Goal: Task Accomplishment & Management: Manage account settings

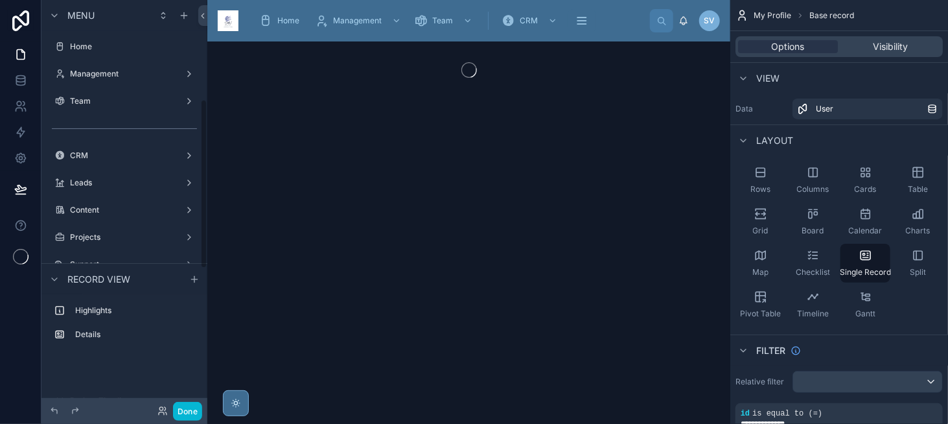
scroll to position [240, 0]
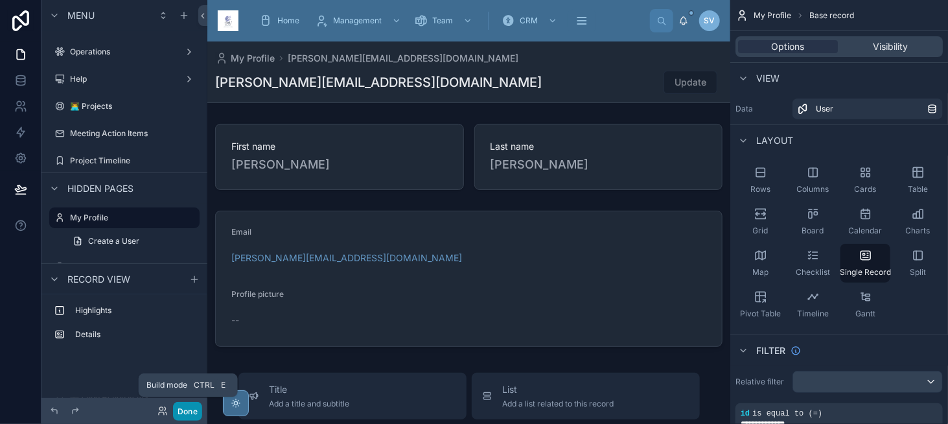
click at [178, 412] on button "Done" at bounding box center [187, 411] width 29 height 19
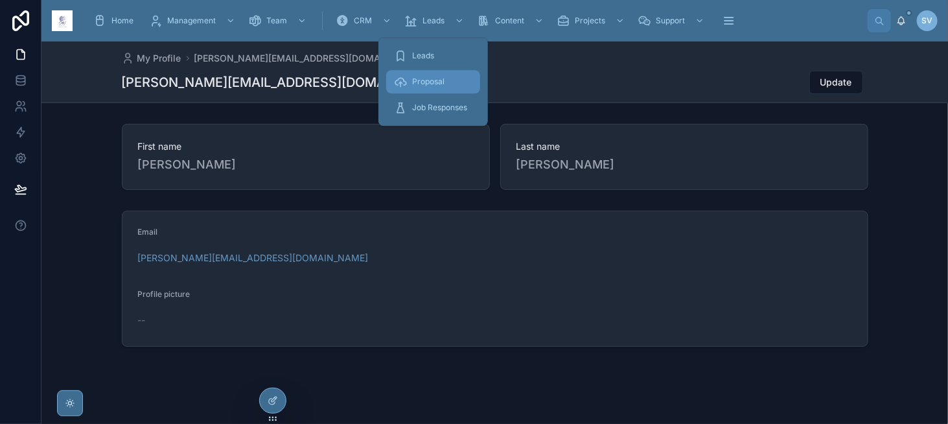
click at [437, 82] on span "Proposal" at bounding box center [428, 81] width 32 height 10
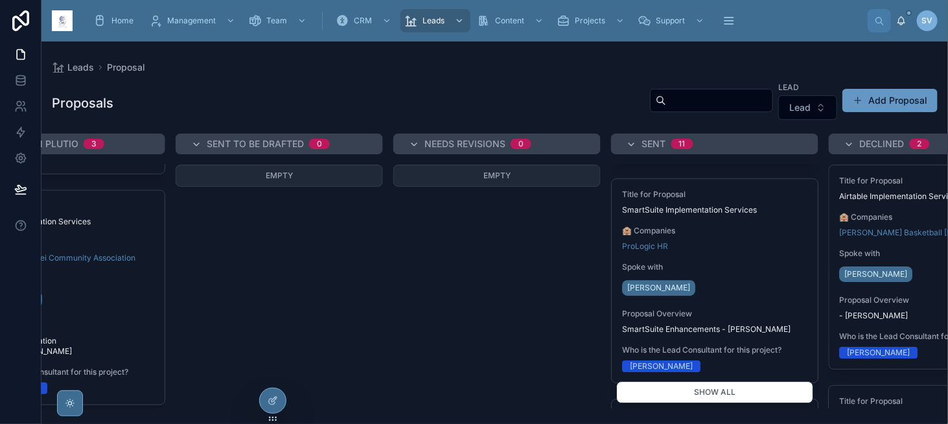
scroll to position [1750, 0]
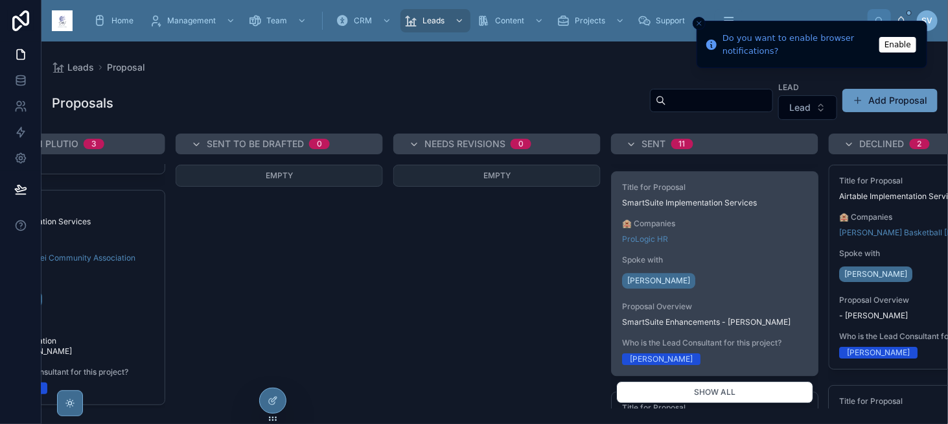
click at [659, 187] on span "Title for Proposal" at bounding box center [714, 187] width 185 height 10
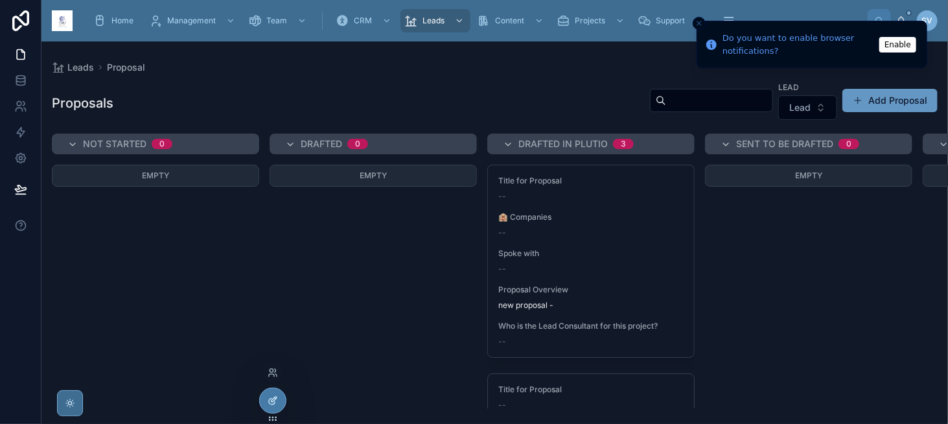
click at [272, 399] on icon at bounding box center [273, 400] width 10 height 10
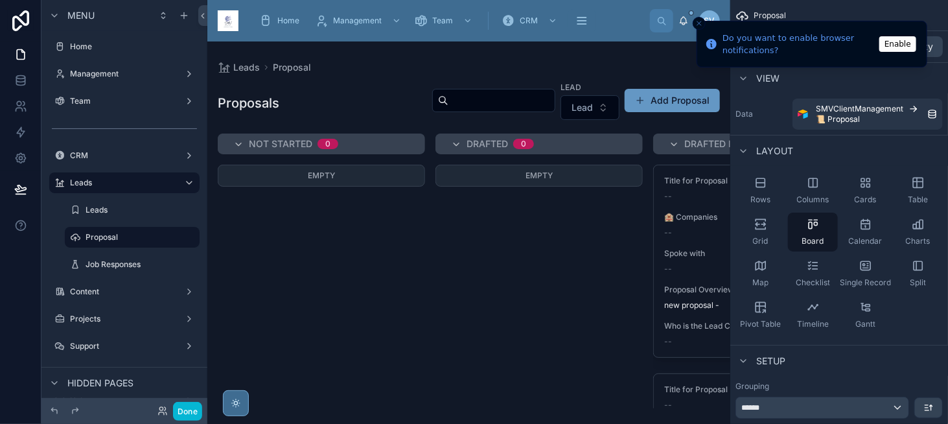
click at [697, 23] on icon "Close toast" at bounding box center [700, 23] width 8 height 8
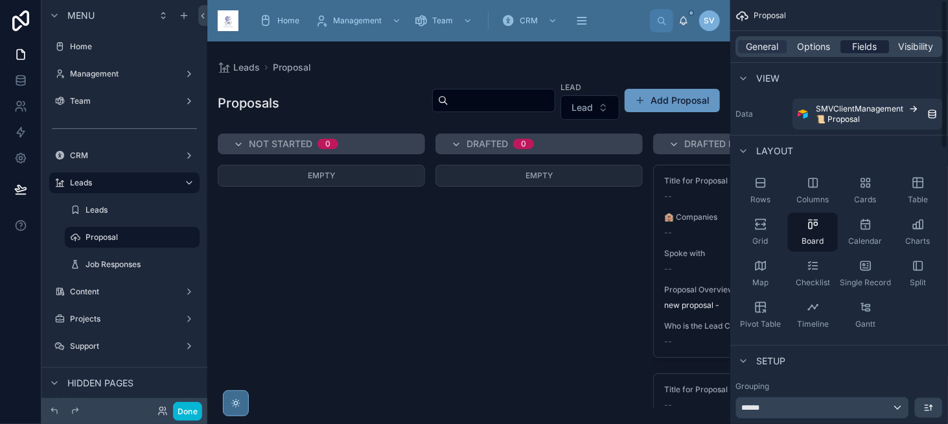
click at [856, 49] on span "Fields" at bounding box center [865, 46] width 25 height 13
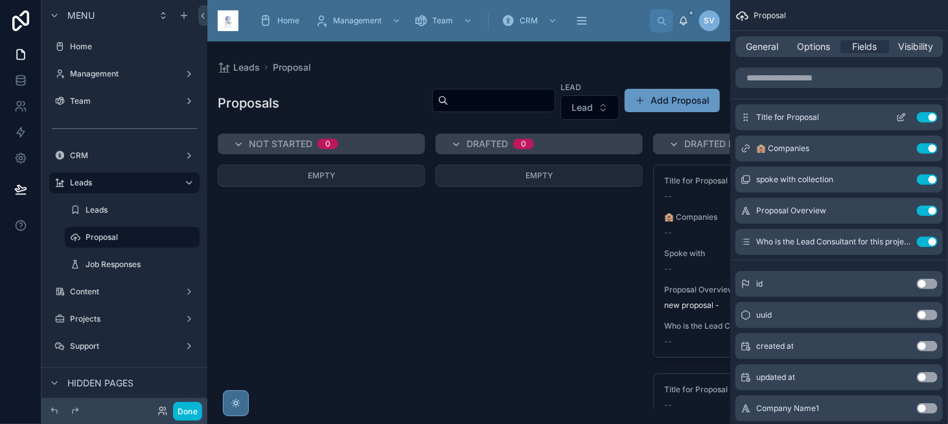
click at [899, 116] on icon "scrollable content" at bounding box center [902, 117] width 10 height 10
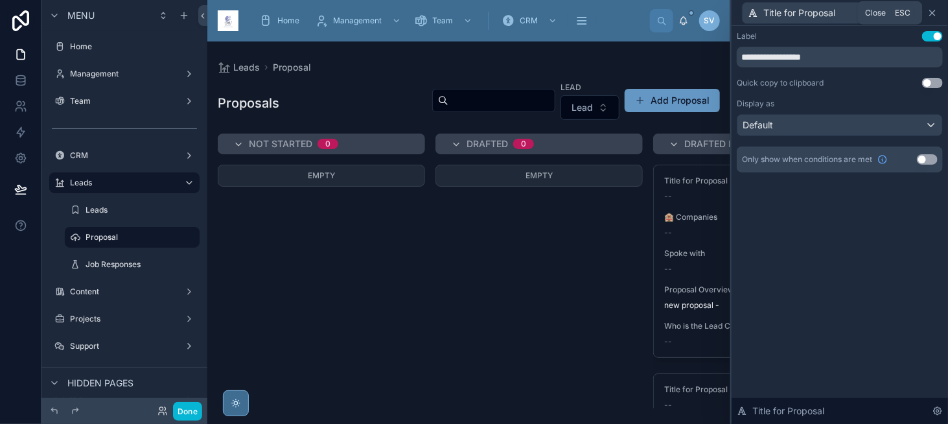
click at [931, 13] on icon at bounding box center [933, 13] width 10 height 10
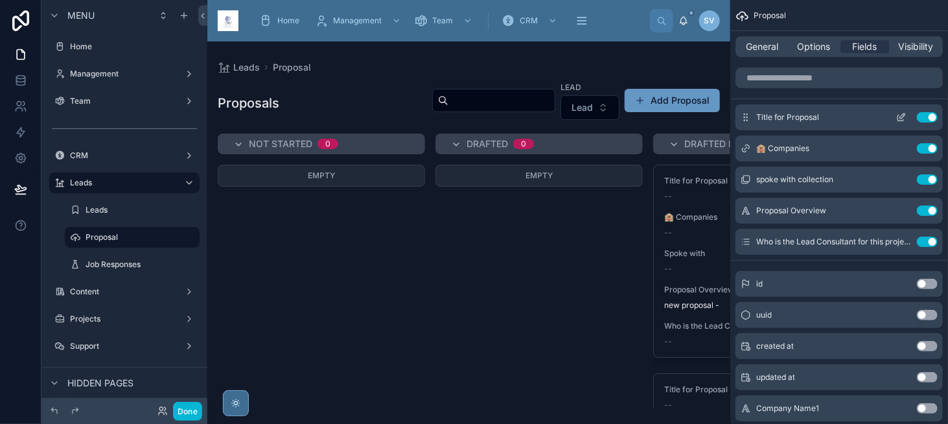
click at [898, 116] on icon "scrollable content" at bounding box center [901, 118] width 6 height 6
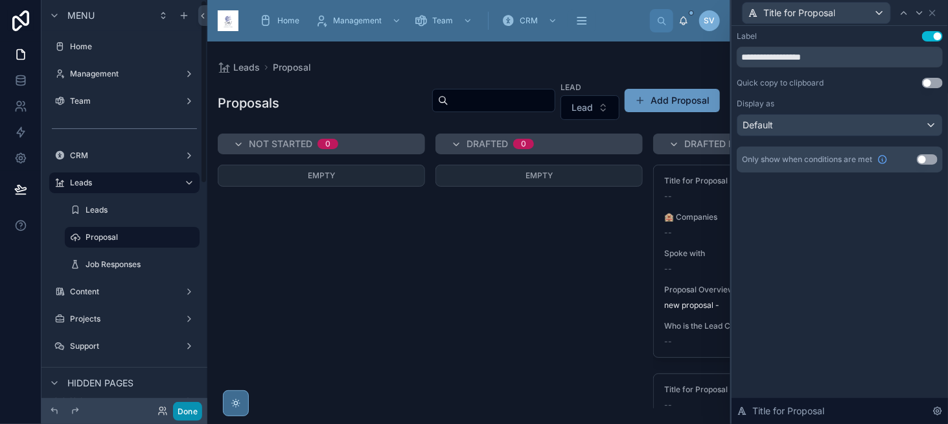
click at [182, 414] on button "Done" at bounding box center [187, 411] width 29 height 19
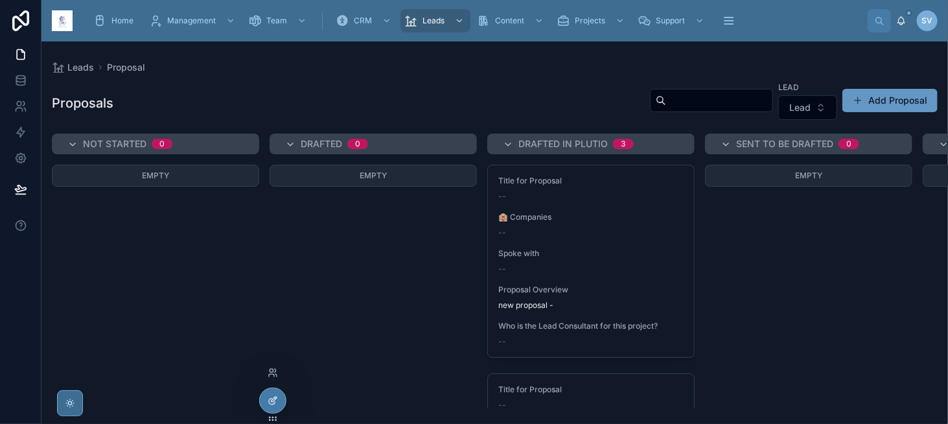
click at [272, 403] on icon at bounding box center [273, 400] width 10 height 10
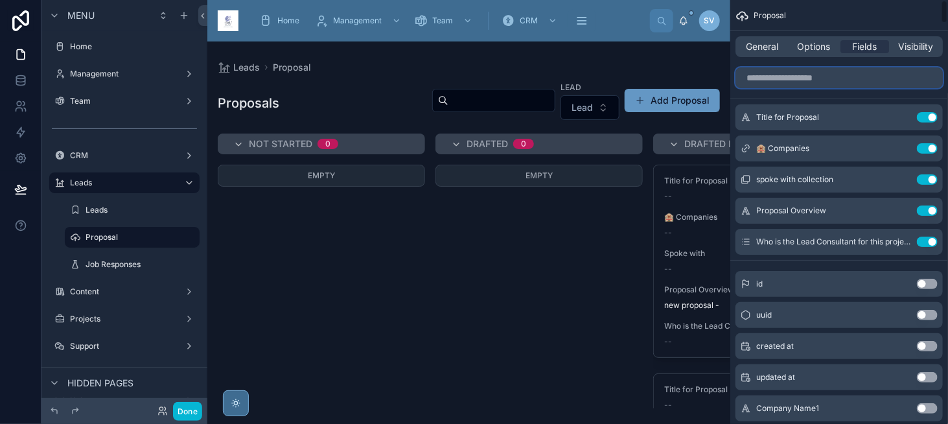
click at [817, 78] on input "scrollable content" at bounding box center [839, 77] width 207 height 21
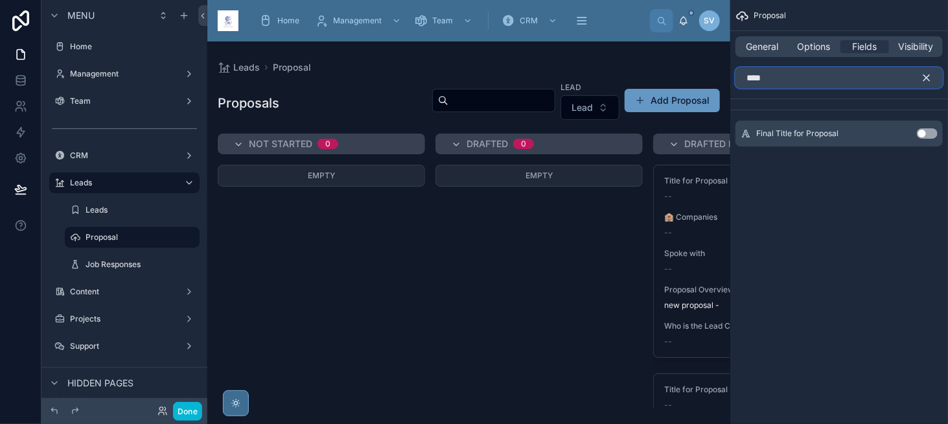
type input "****"
click at [925, 132] on button "Use setting" at bounding box center [927, 133] width 21 height 10
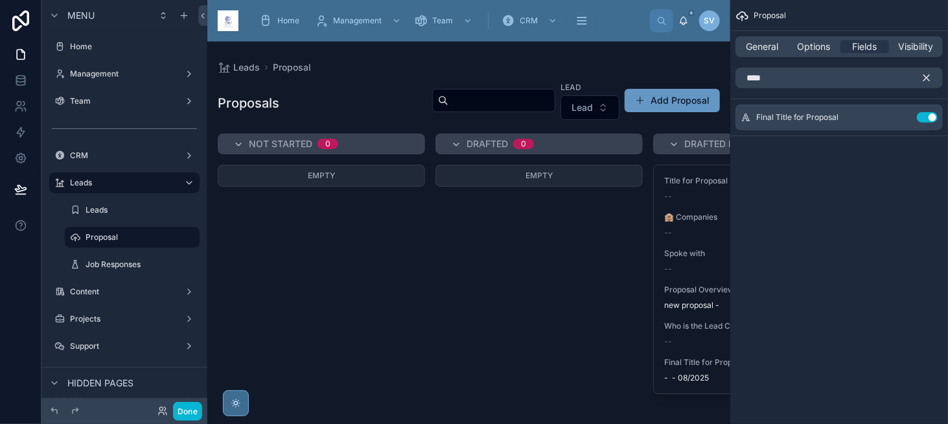
click at [927, 80] on icon "scrollable content" at bounding box center [927, 78] width 12 height 12
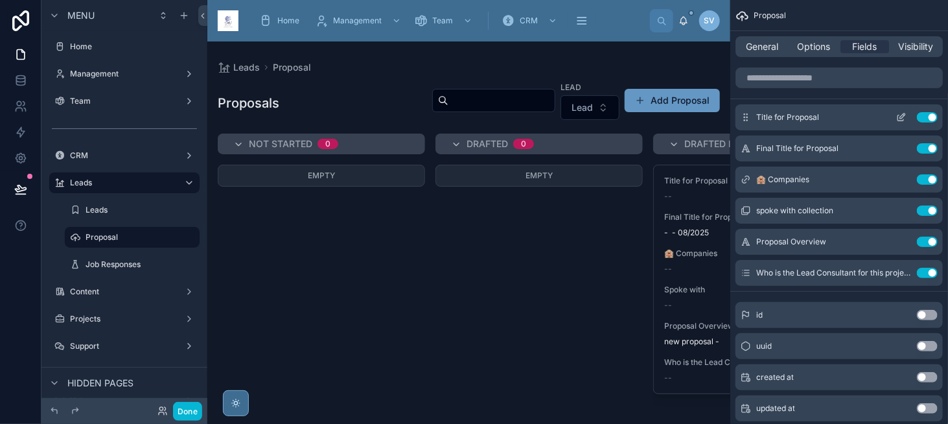
click at [926, 119] on button "Use setting" at bounding box center [927, 117] width 21 height 10
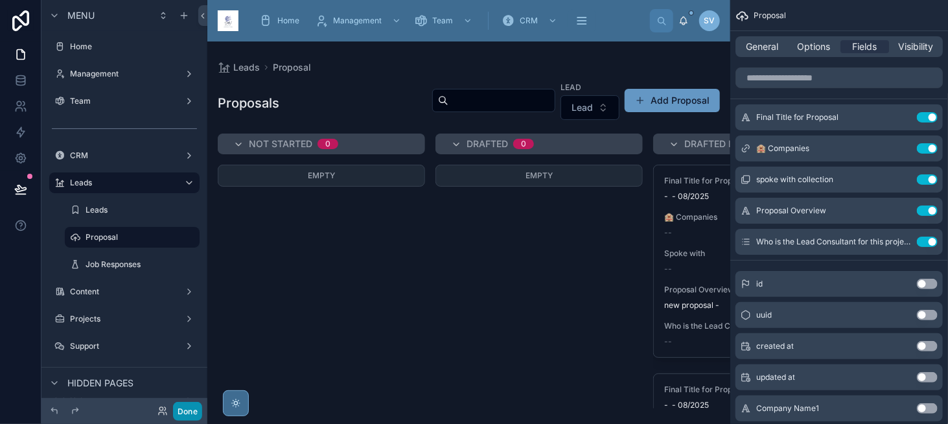
click at [191, 409] on button "Done" at bounding box center [187, 411] width 29 height 19
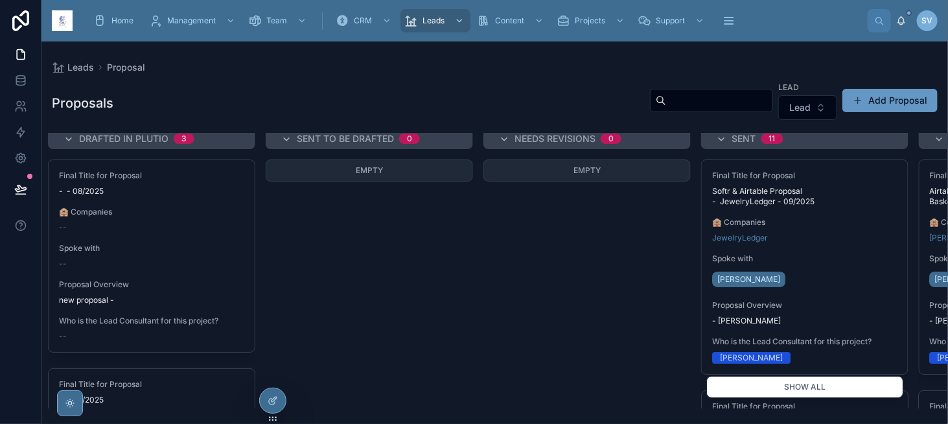
scroll to position [11, 545]
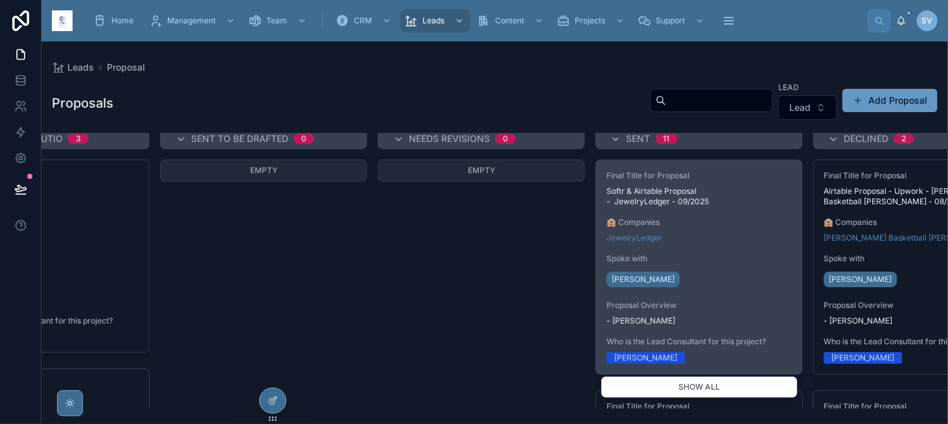
click at [733, 217] on span "🏨 Companies" at bounding box center [699, 222] width 185 height 10
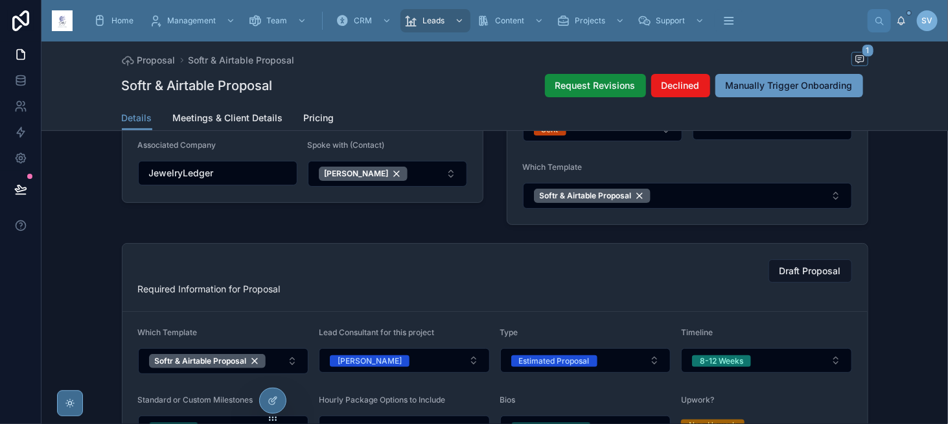
scroll to position [194, 0]
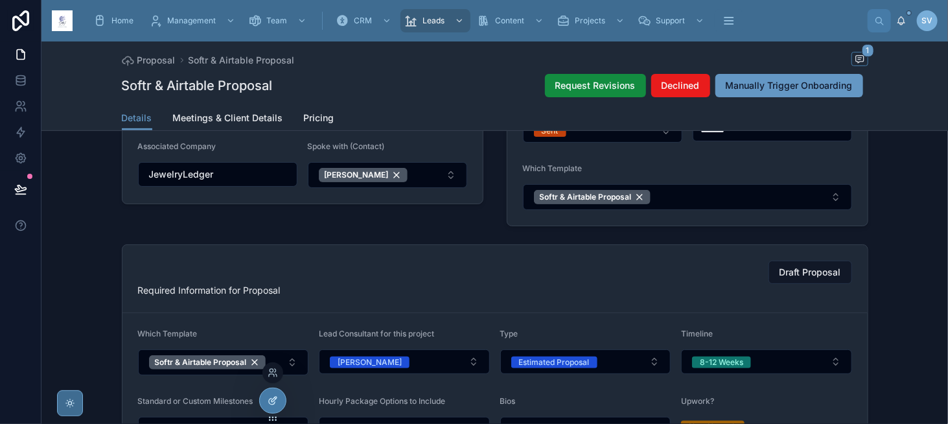
click at [279, 394] on div at bounding box center [273, 400] width 26 height 25
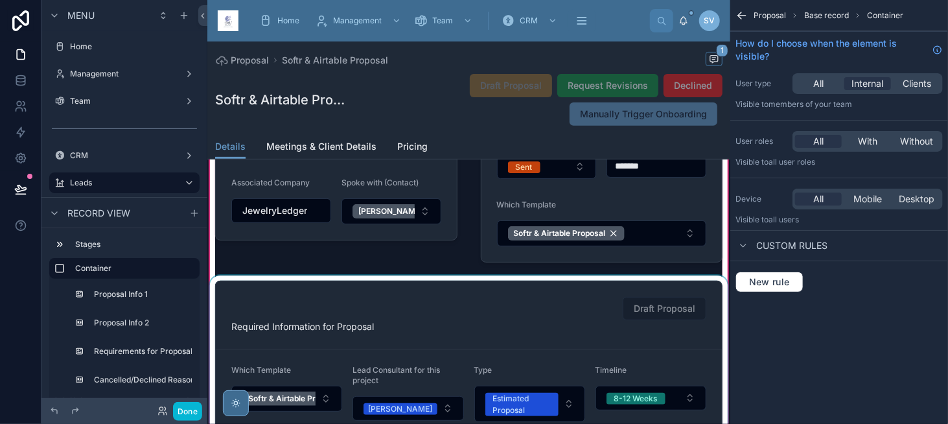
drag, startPoint x: 482, startPoint y: 346, endPoint x: 480, endPoint y: 338, distance: 8.2
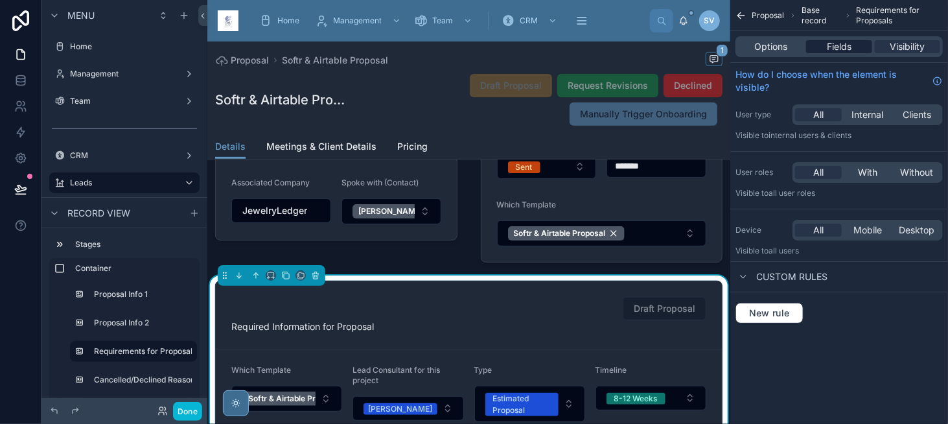
click at [841, 49] on span "Fields" at bounding box center [839, 46] width 25 height 13
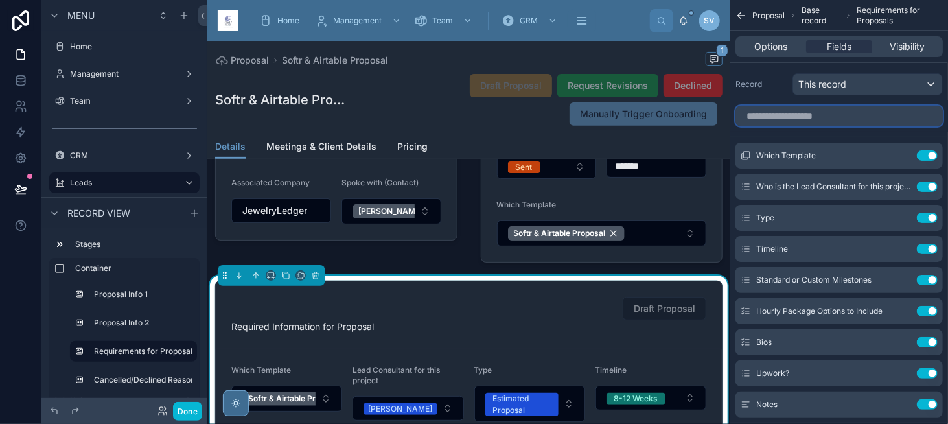
click at [804, 119] on input "scrollable content" at bounding box center [839, 116] width 207 height 21
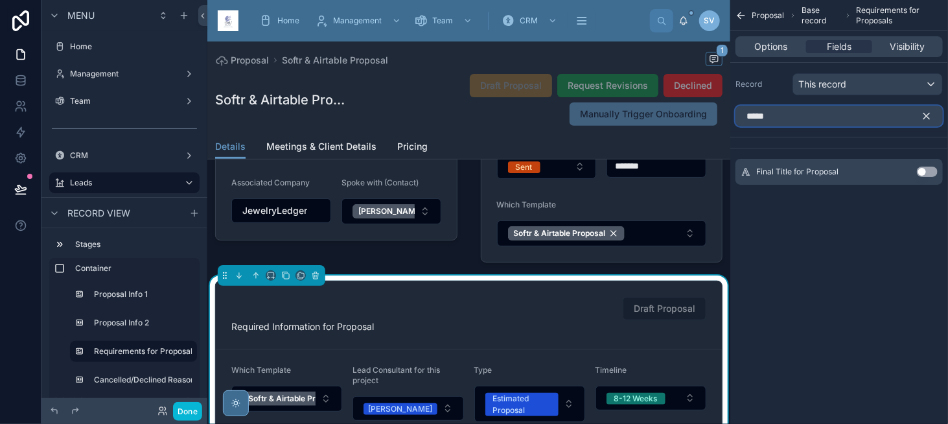
type input "*****"
click at [927, 170] on button "Use setting" at bounding box center [927, 172] width 21 height 10
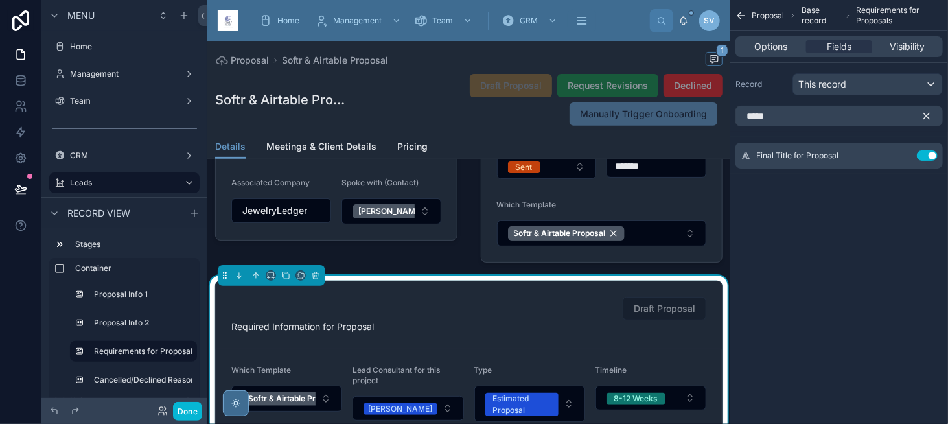
click at [925, 116] on icon "scrollable content" at bounding box center [927, 116] width 12 height 12
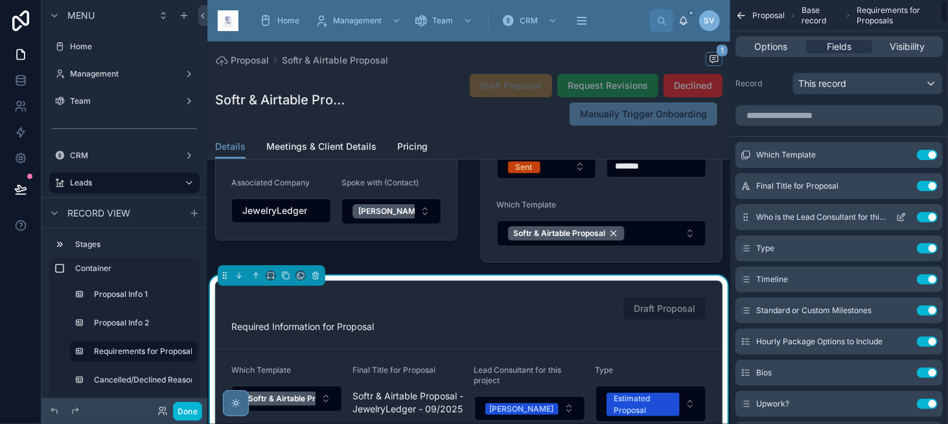
scroll to position [0, 0]
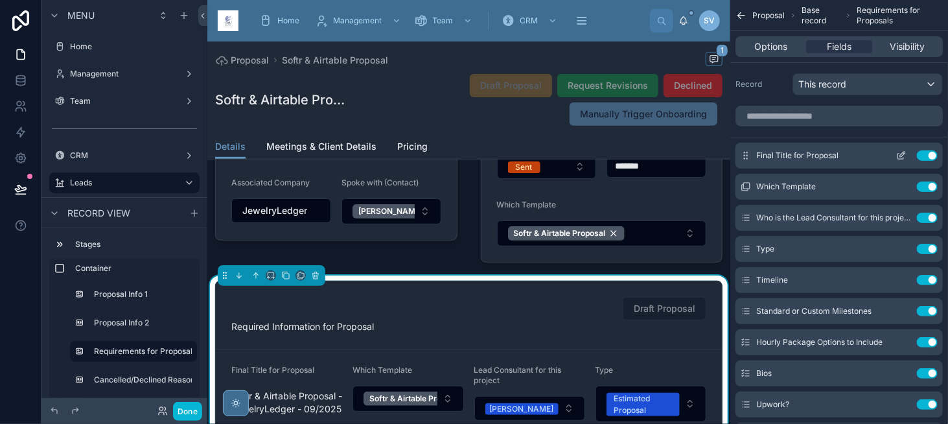
click at [898, 154] on icon "scrollable content" at bounding box center [901, 157] width 6 height 6
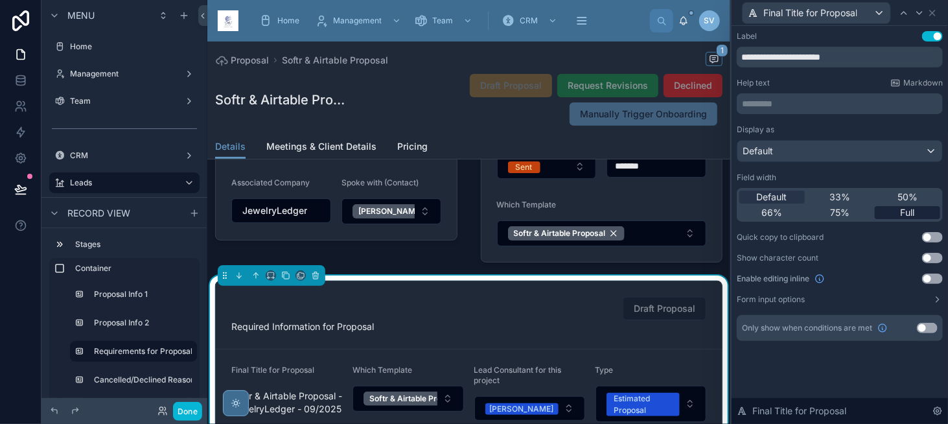
click at [911, 210] on span "Full" at bounding box center [908, 212] width 14 height 13
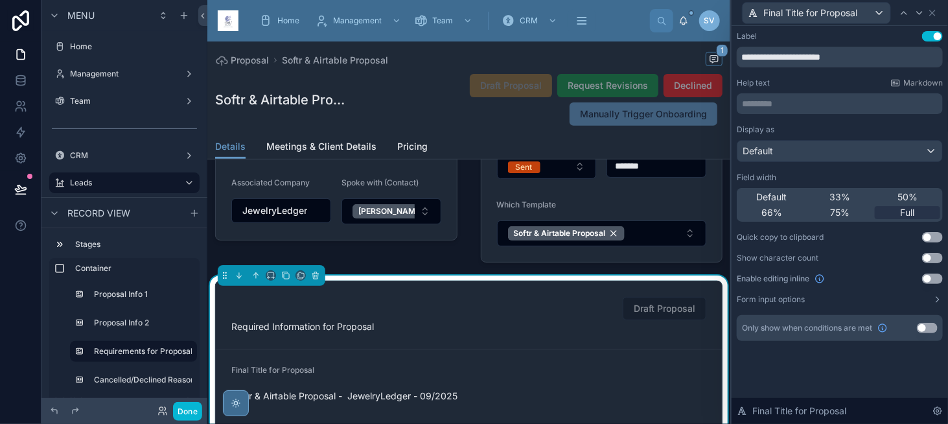
click at [937, 277] on button "Use setting" at bounding box center [932, 279] width 21 height 10
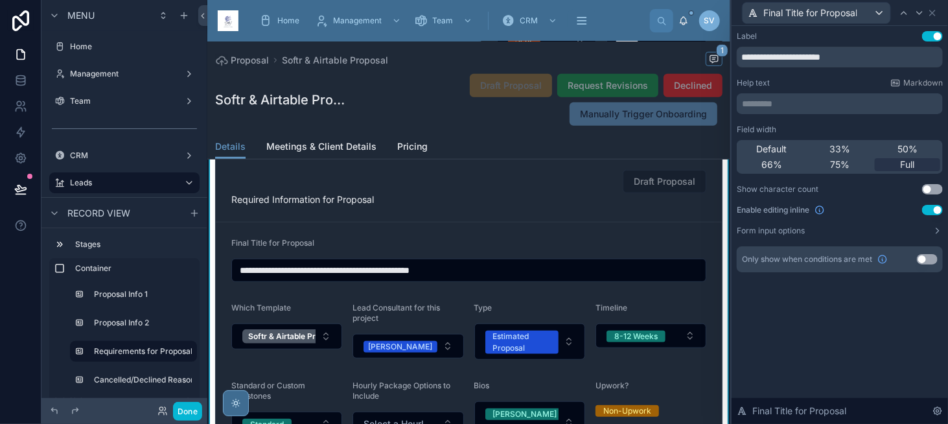
scroll to position [324, 0]
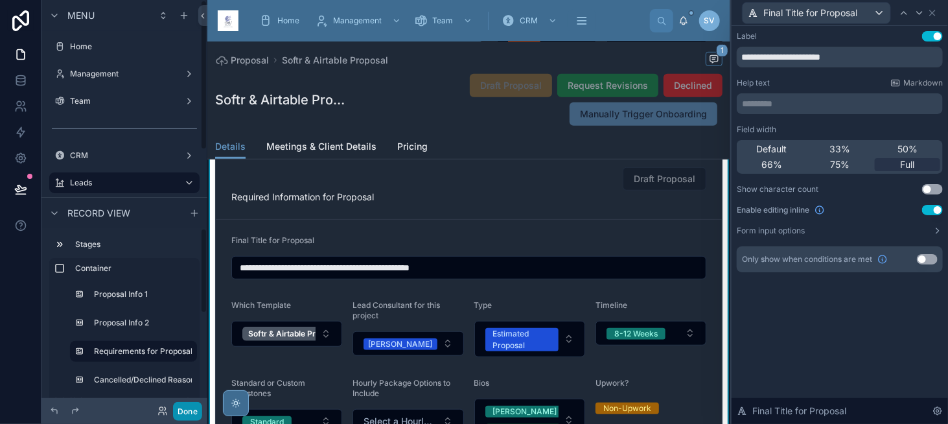
click at [185, 413] on button "Done" at bounding box center [187, 411] width 29 height 19
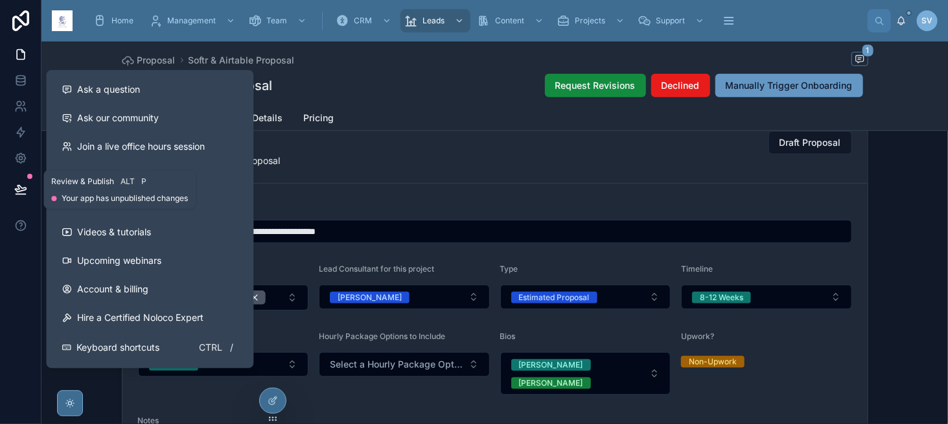
click at [16, 185] on icon at bounding box center [20, 189] width 13 height 13
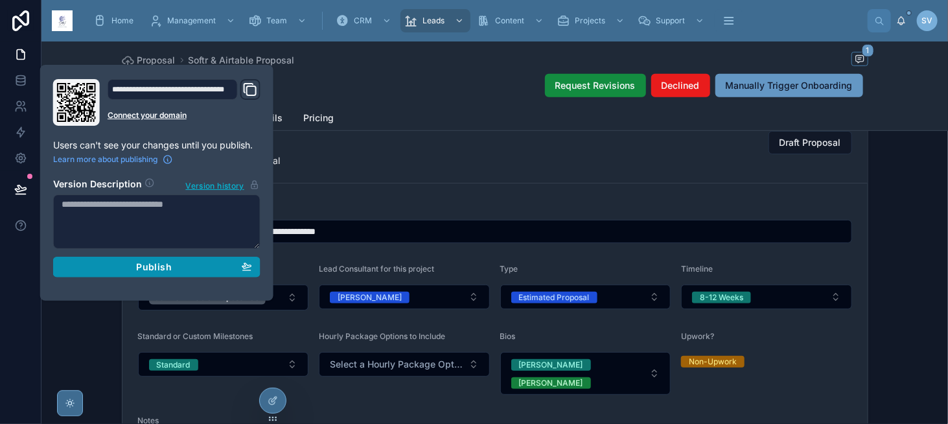
click at [158, 257] on button "Publish" at bounding box center [156, 267] width 207 height 21
